Goal: Transaction & Acquisition: Obtain resource

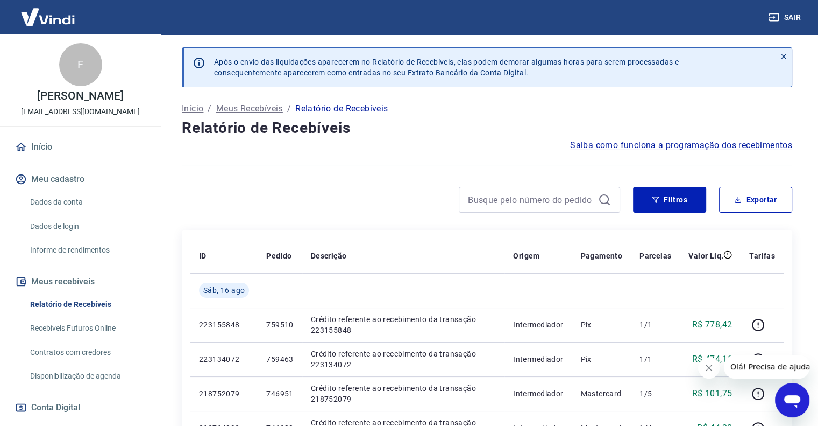
click at [336, 188] on div at bounding box center [401, 200] width 438 height 26
click at [307, 191] on div at bounding box center [401, 200] width 438 height 26
click at [39, 23] on img at bounding box center [48, 17] width 70 height 33
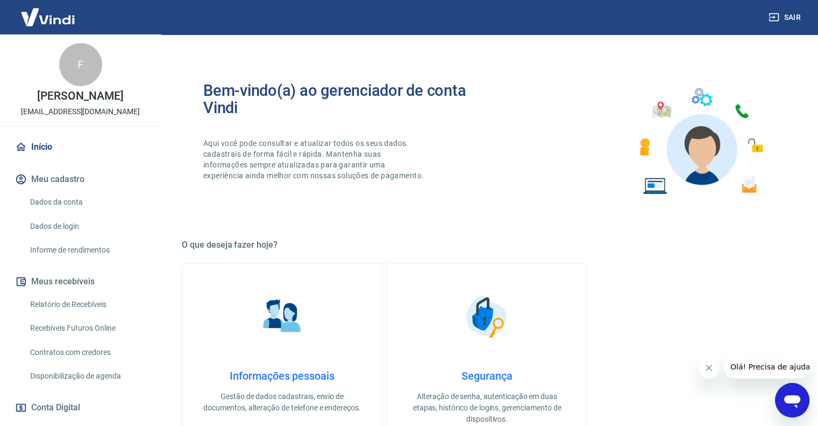
click at [58, 206] on link "Dados da conta" at bounding box center [87, 202] width 122 height 22
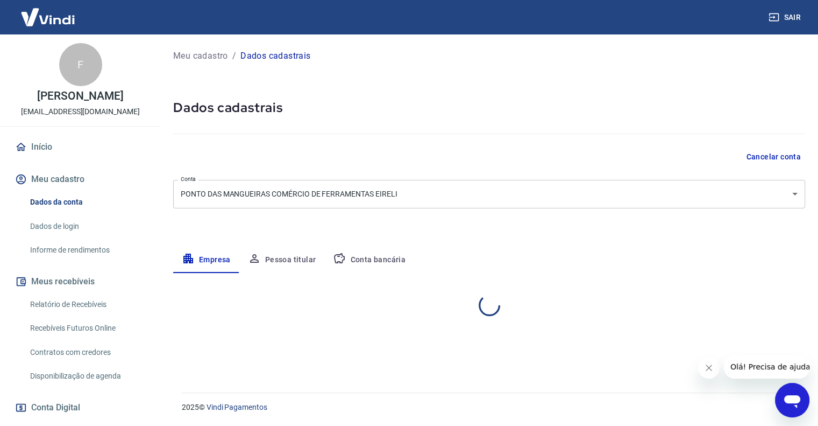
select select "SP"
select select "business"
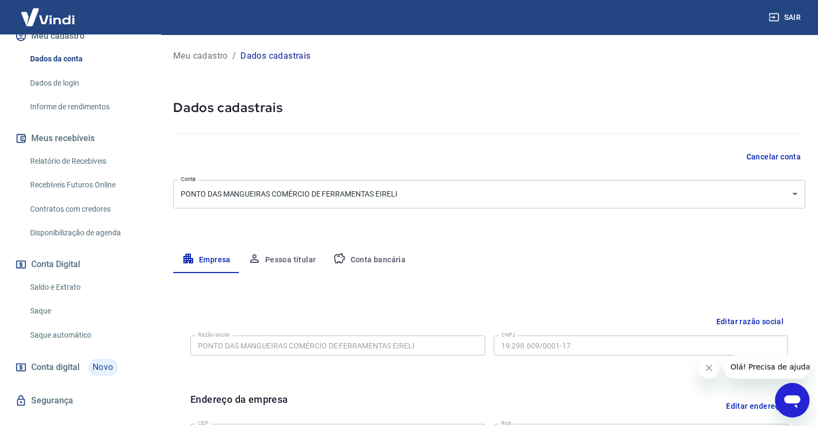
click at [48, 94] on link "Dados de login" at bounding box center [87, 83] width 122 height 22
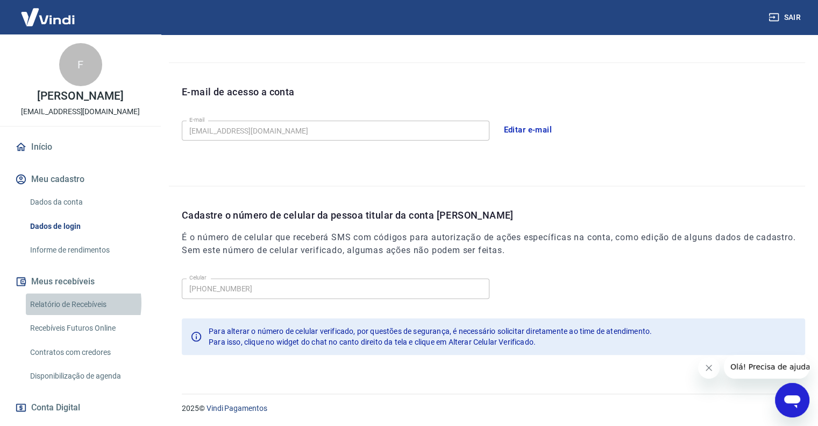
click at [60, 314] on link "Relatório de Recebíveis" at bounding box center [87, 304] width 122 height 22
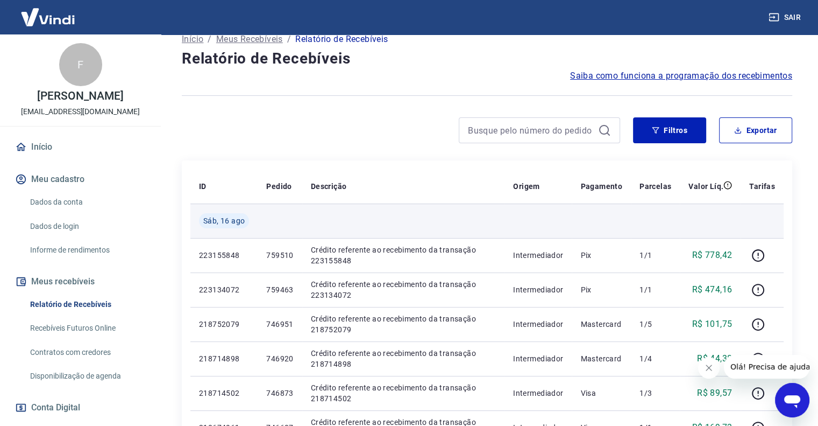
scroll to position [72, 0]
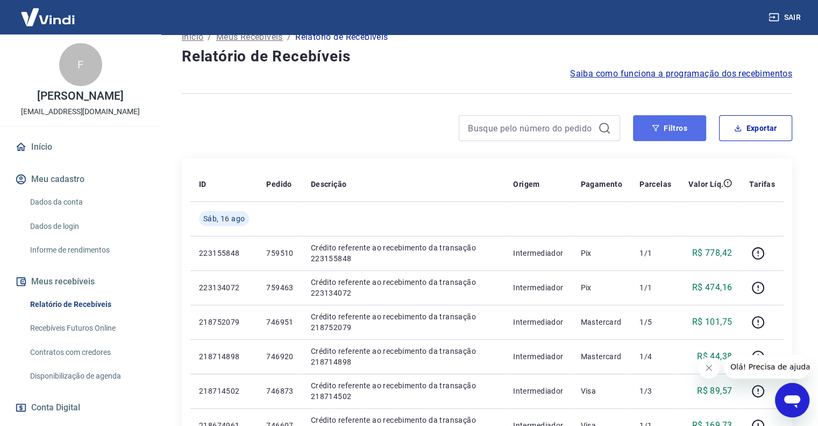
click at [679, 126] on button "Filtros" at bounding box center [669, 128] width 73 height 26
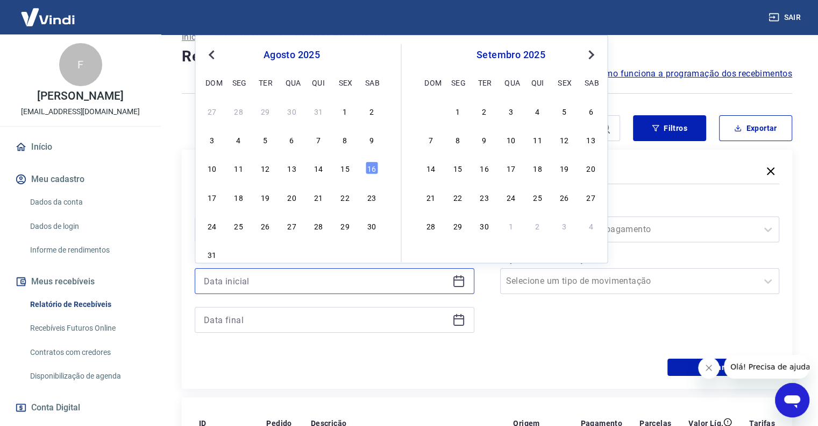
click at [349, 285] on input at bounding box center [326, 281] width 244 height 16
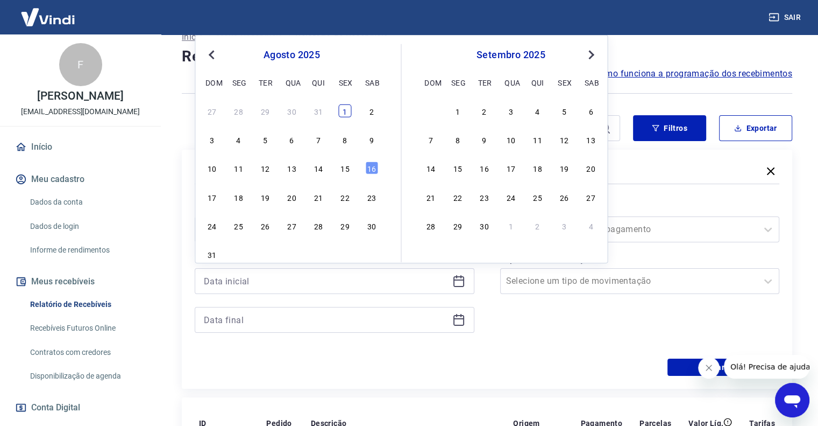
click at [345, 111] on div "1" at bounding box center [344, 110] width 13 height 13
type input "01/08/2025"
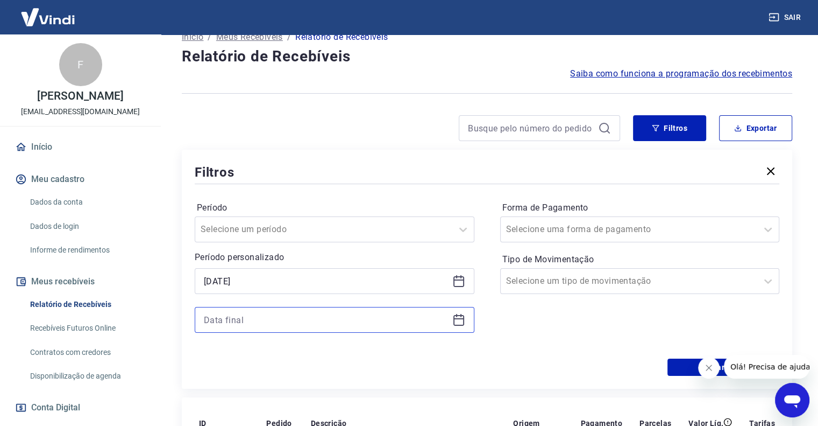
click at [244, 314] on input at bounding box center [326, 319] width 244 height 16
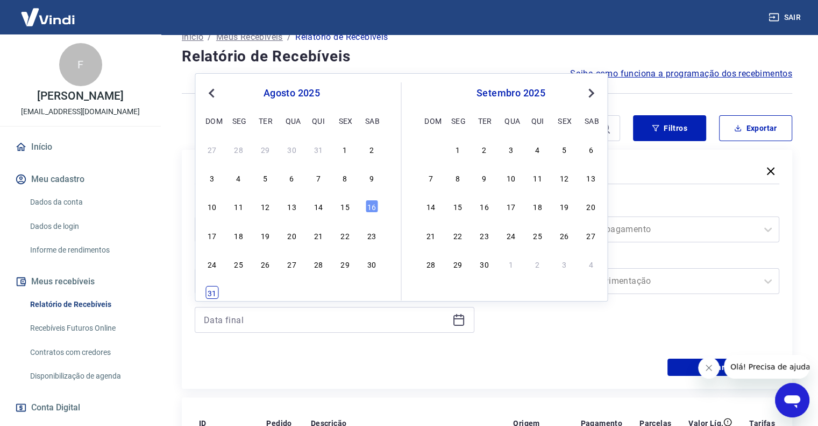
click at [215, 292] on div "31" at bounding box center [212, 292] width 13 height 13
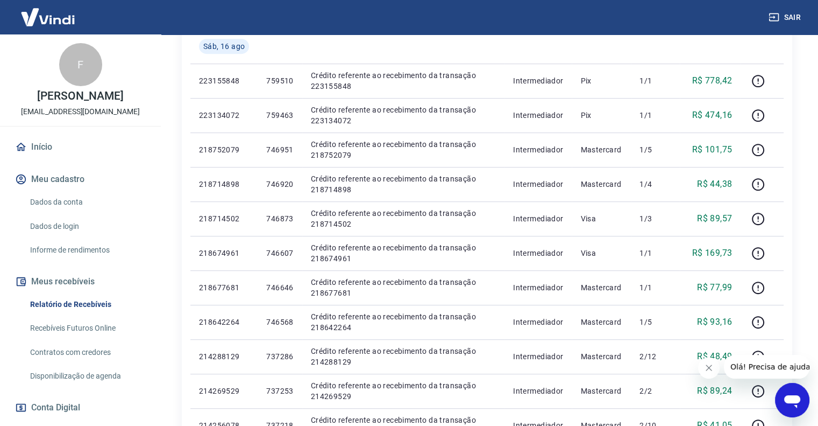
scroll to position [196, 0]
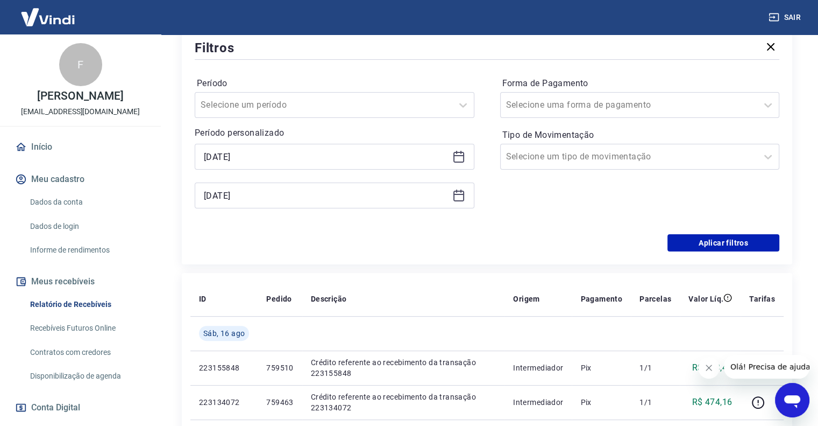
click at [457, 197] on icon at bounding box center [458, 195] width 13 height 13
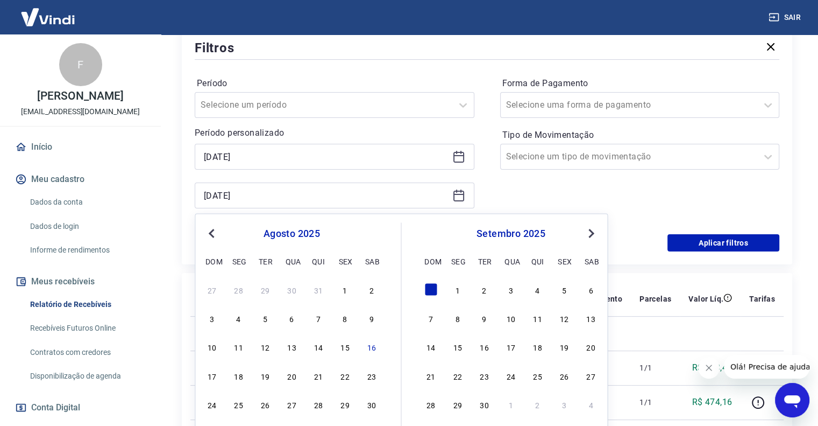
click at [590, 229] on span "Next Month" at bounding box center [590, 232] width 0 height 12
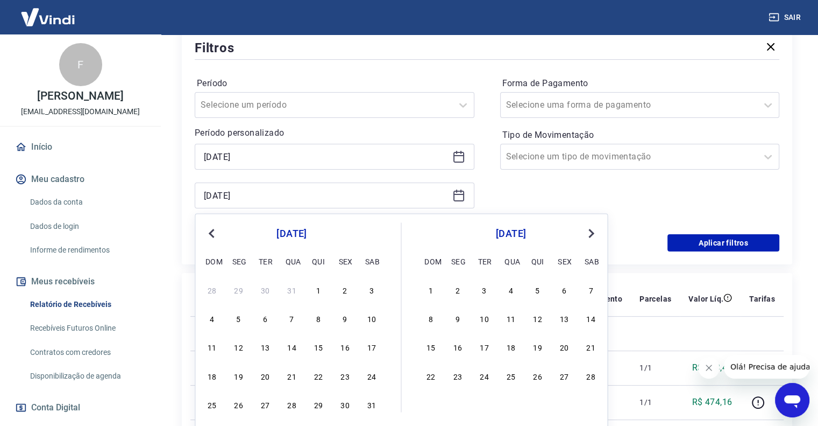
click at [590, 229] on span "Next Month" at bounding box center [590, 232] width 0 height 12
click at [594, 230] on button "Next Month" at bounding box center [591, 232] width 13 height 13
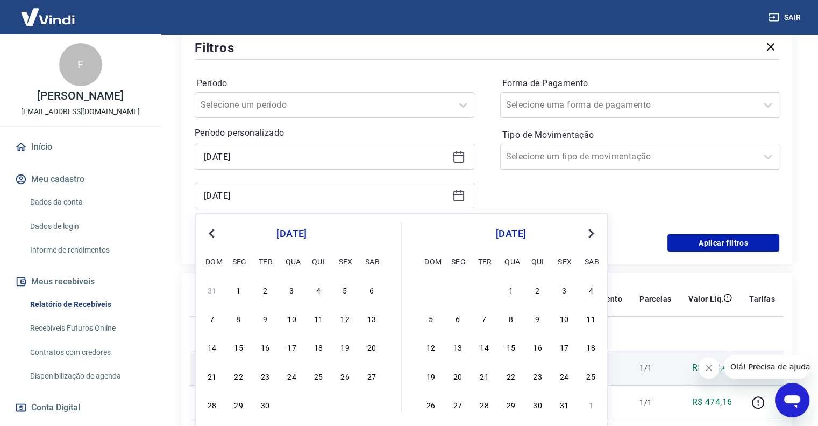
drag, startPoint x: 563, startPoint y: 401, endPoint x: 575, endPoint y: 363, distance: 39.5
click at [563, 401] on div "31" at bounding box center [564, 403] width 13 height 13
type input "31/07/2026"
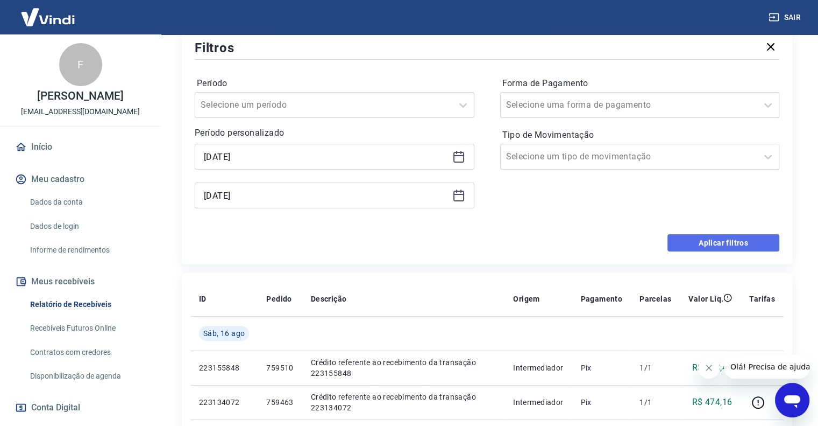
click at [756, 245] on button "Aplicar filtros" at bounding box center [724, 242] width 112 height 17
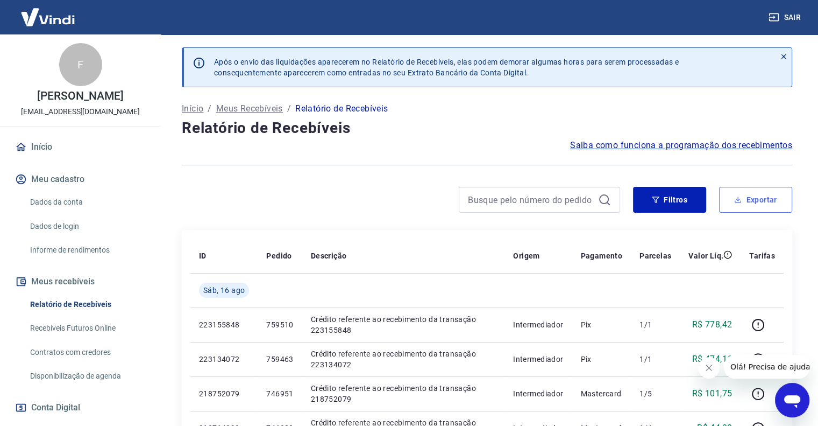
click at [762, 200] on button "Exportar" at bounding box center [755, 200] width 73 height 26
type input "01/08/2025"
type input "31/07/2026"
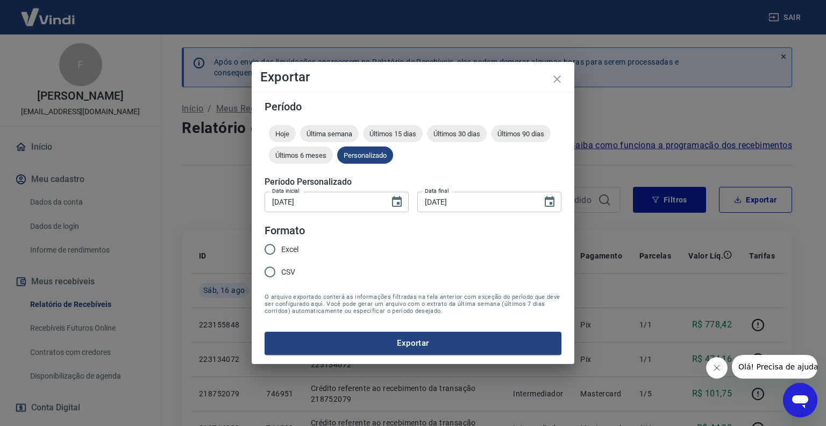
click at [298, 245] on span "Excel" at bounding box center [289, 249] width 17 height 11
click at [281, 245] on input "Excel" at bounding box center [270, 249] width 23 height 23
radio input "true"
click at [352, 348] on button "Exportar" at bounding box center [413, 342] width 297 height 23
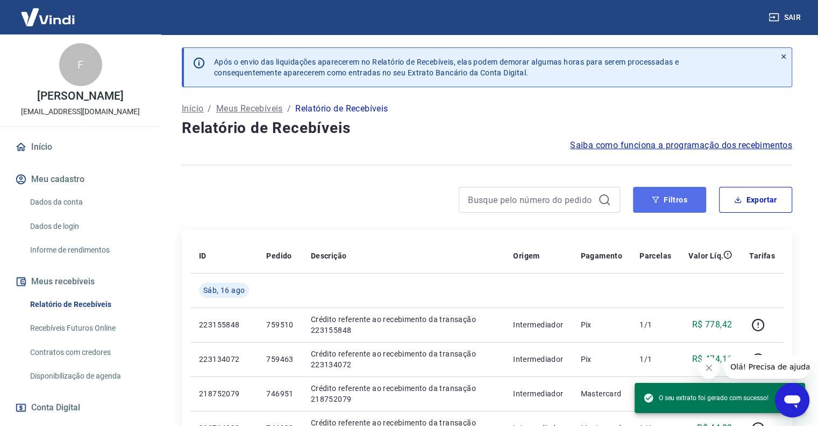
click at [648, 194] on button "Filtros" at bounding box center [669, 200] width 73 height 26
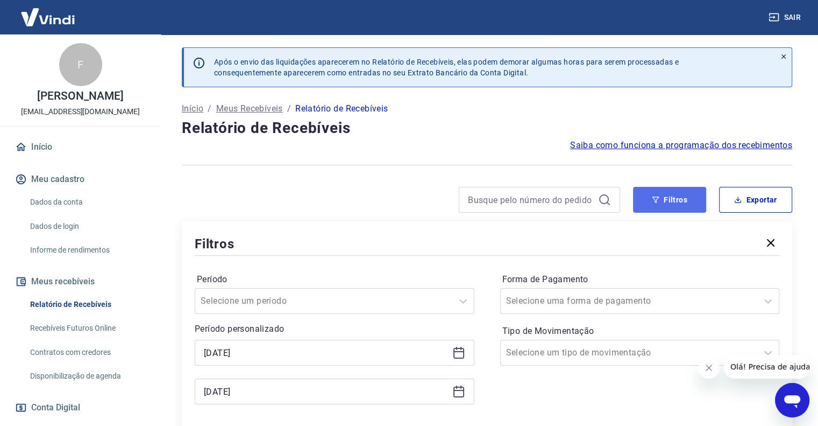
click at [671, 202] on button "Filtros" at bounding box center [669, 200] width 73 height 26
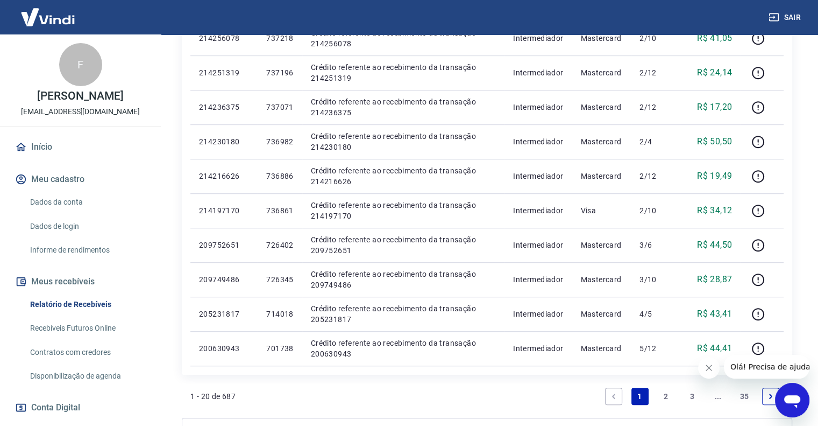
scroll to position [746, 0]
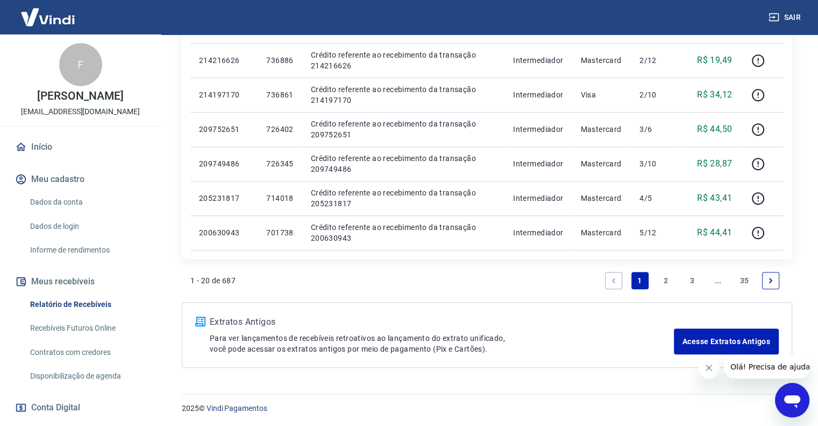
click at [705, 366] on icon "Fechar mensagem da empresa" at bounding box center [709, 367] width 9 height 9
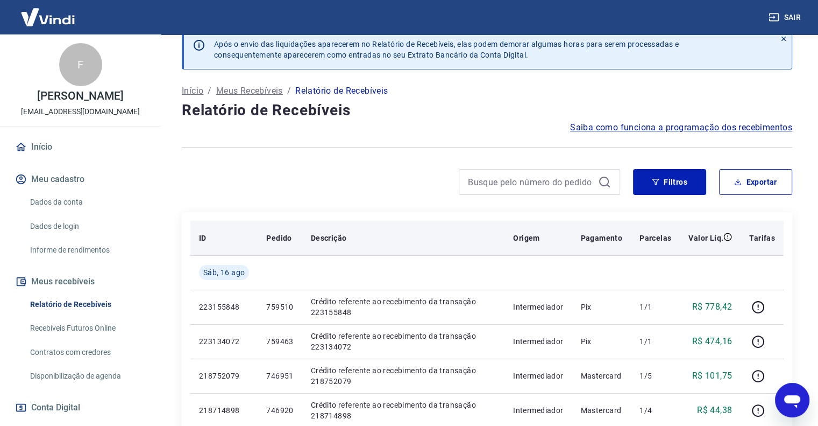
scroll to position [0, 0]
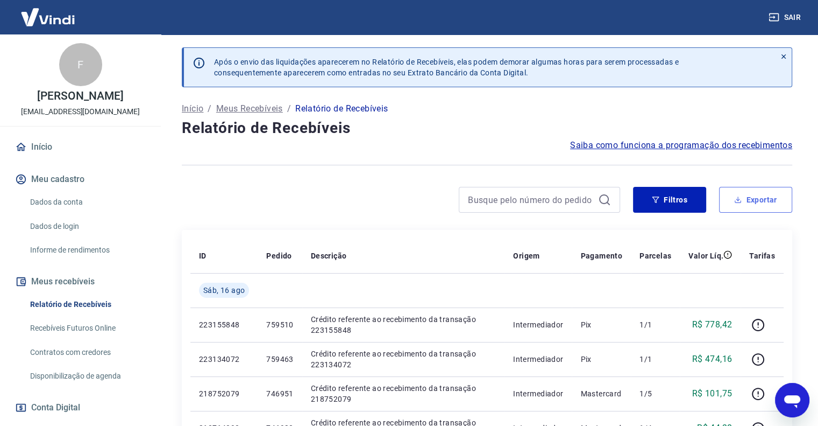
click at [731, 198] on button "Exportar" at bounding box center [755, 200] width 73 height 26
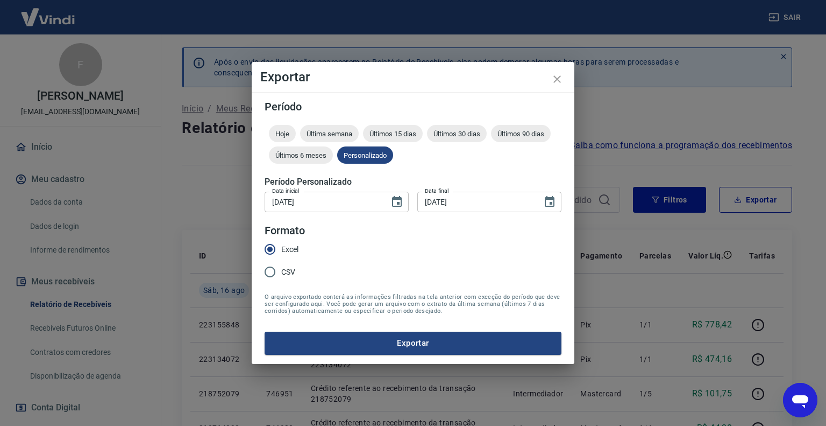
click at [281, 277] on input "CSV" at bounding box center [270, 271] width 23 height 23
radio input "true"
click at [325, 342] on button "Exportar" at bounding box center [413, 342] width 297 height 23
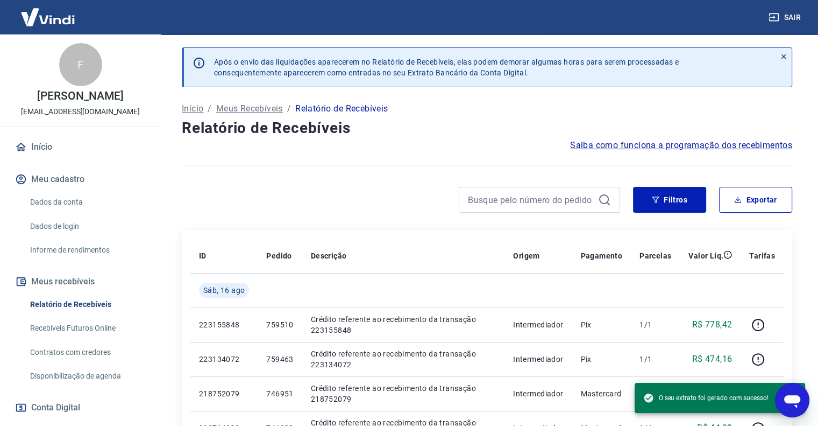
click at [491, 168] on div at bounding box center [487, 165] width 611 height 26
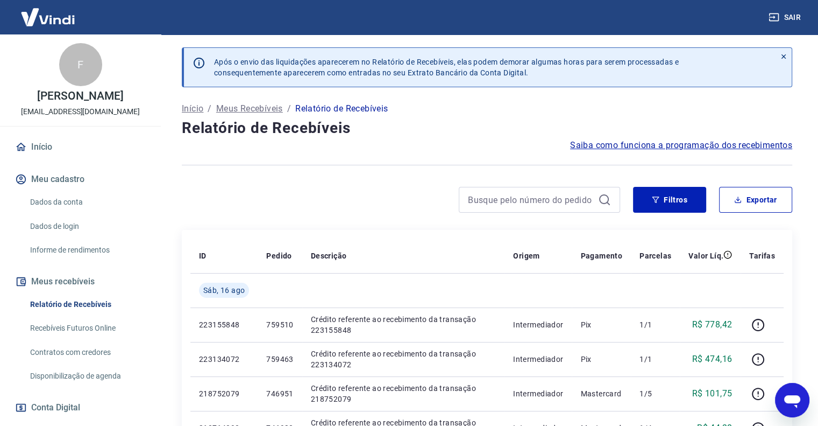
click at [257, 109] on p "Meus Recebíveis" at bounding box center [249, 108] width 67 height 13
click at [191, 109] on p "Início" at bounding box center [193, 108] width 22 height 13
